Goal: Transaction & Acquisition: Purchase product/service

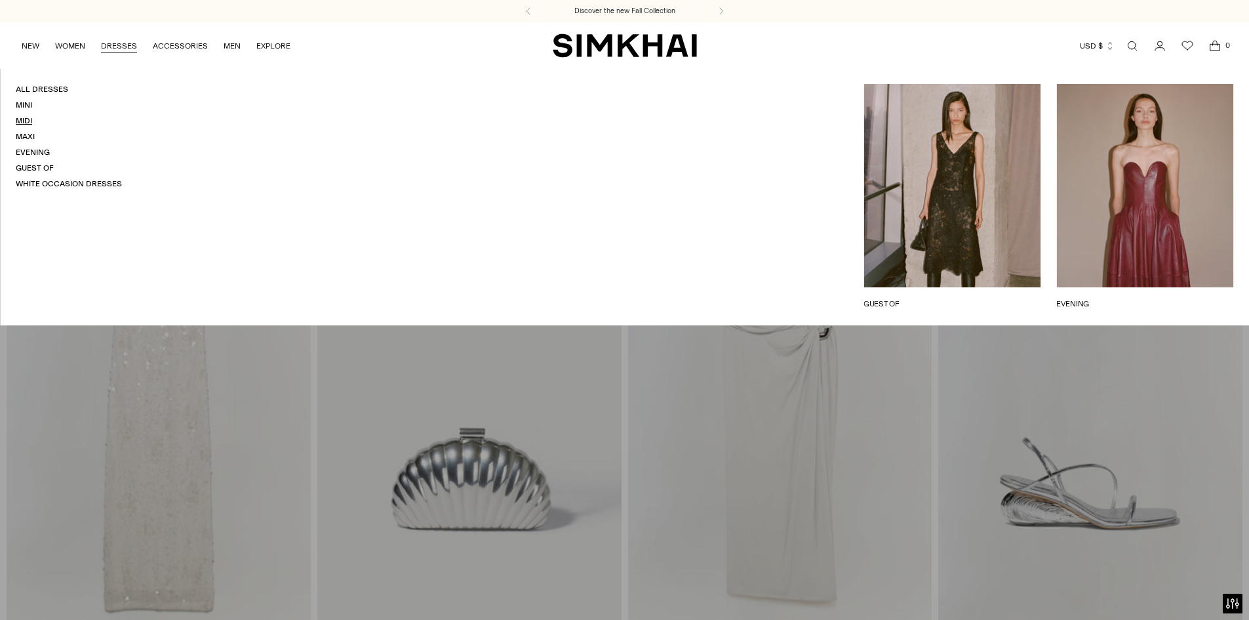
click at [23, 123] on link "Midi" at bounding box center [24, 120] width 16 height 9
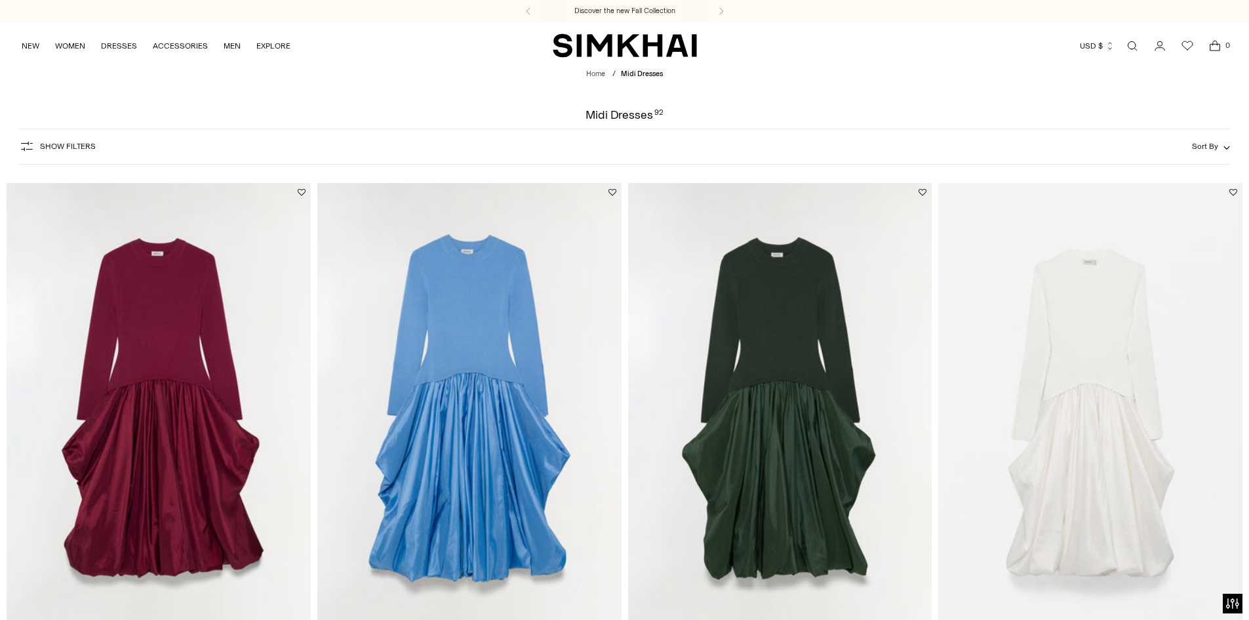
click at [750, 390] on img at bounding box center [780, 411] width 304 height 456
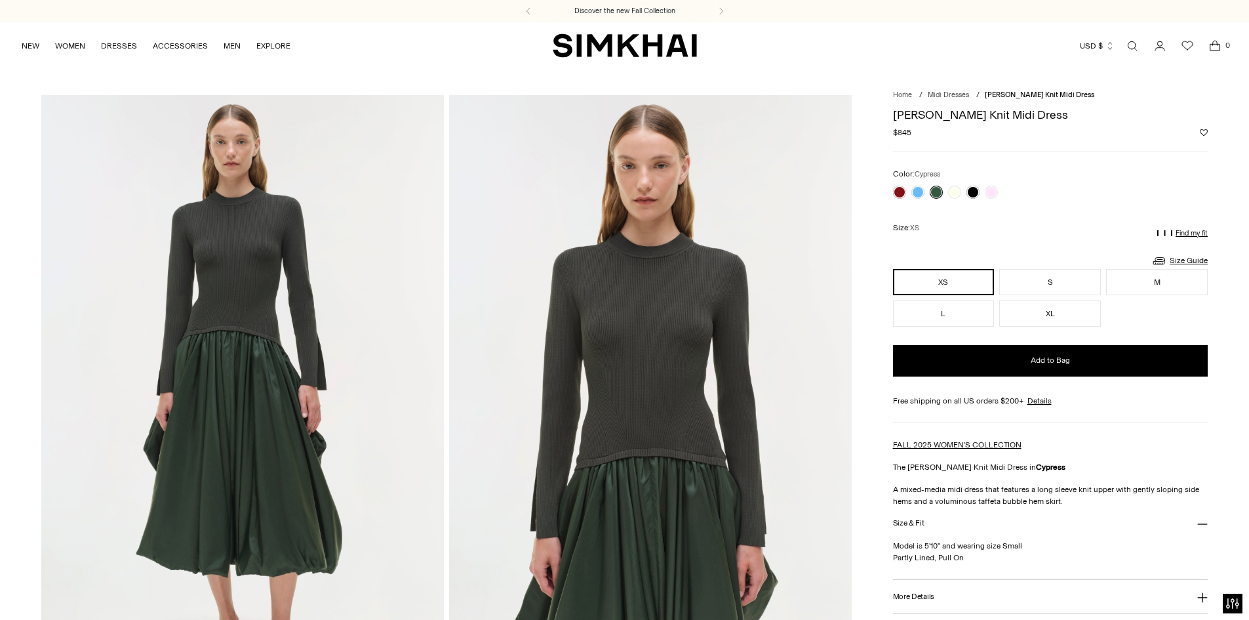
click at [936, 192] on link at bounding box center [936, 192] width 13 height 13
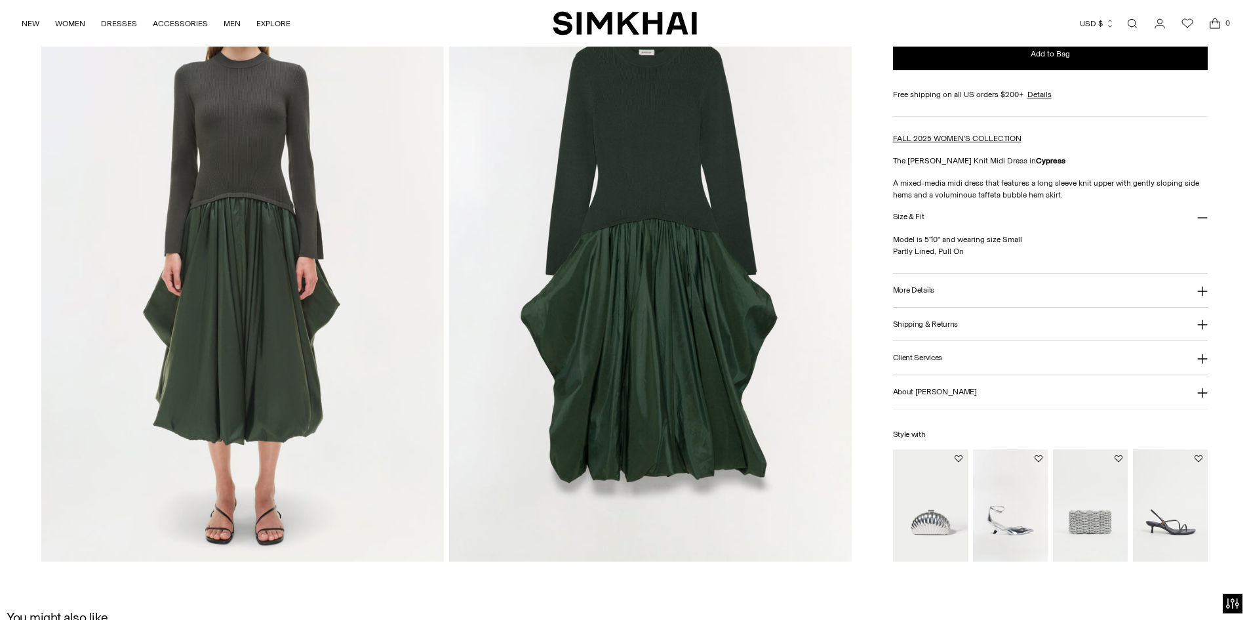
scroll to position [1312, 0]
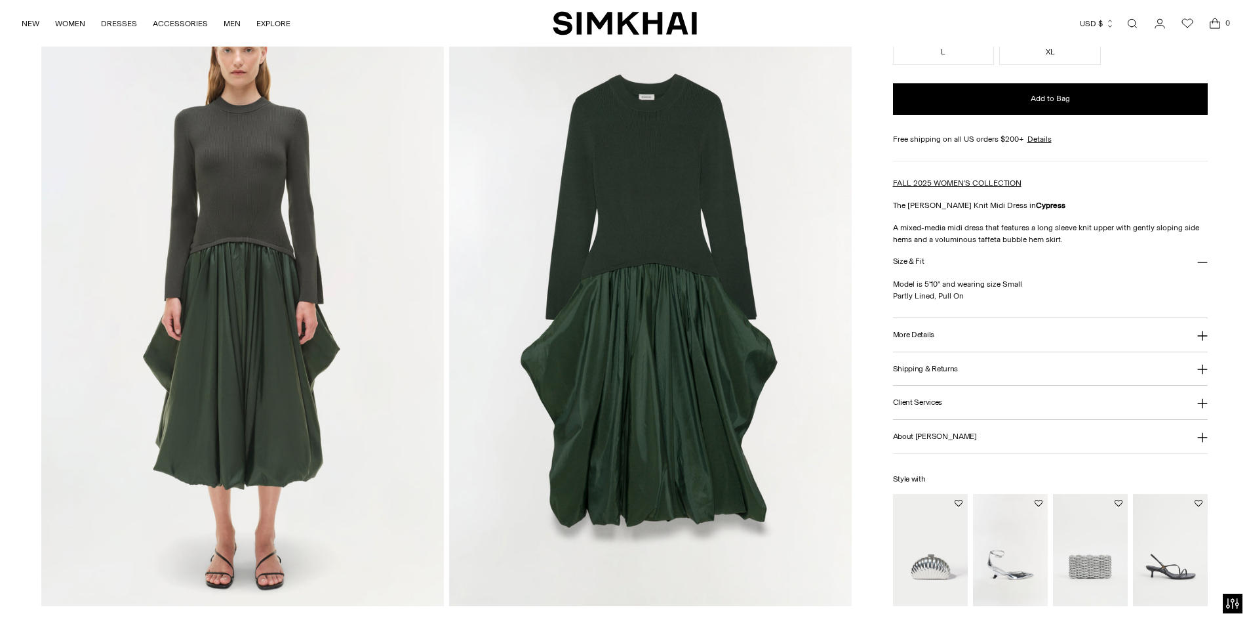
click at [802, 155] on img at bounding box center [650, 304] width 403 height 604
